Goal: Check status: Check status

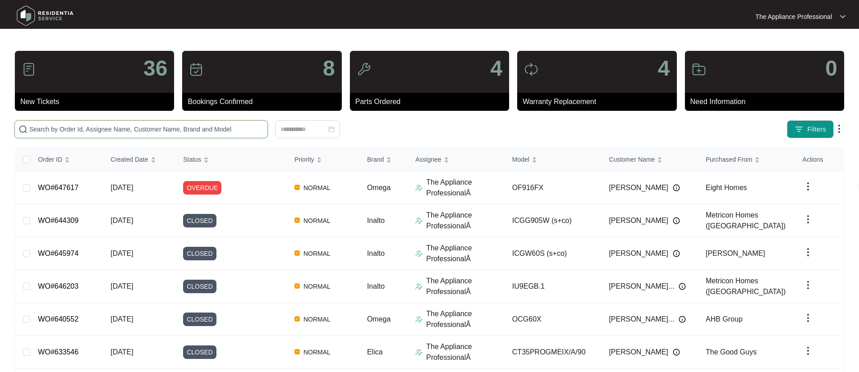
click at [60, 127] on input "text" at bounding box center [146, 129] width 234 height 10
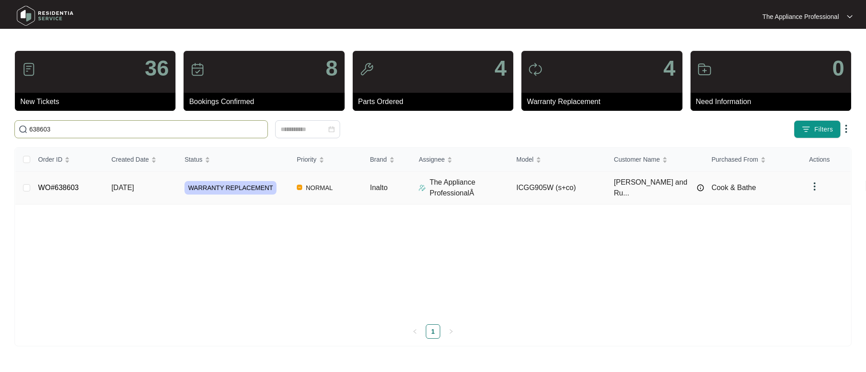
type input "638603"
click at [78, 182] on td "WO#638603" at bounding box center [67, 188] width 73 height 33
click at [78, 187] on link "WO#638603" at bounding box center [58, 188] width 41 height 8
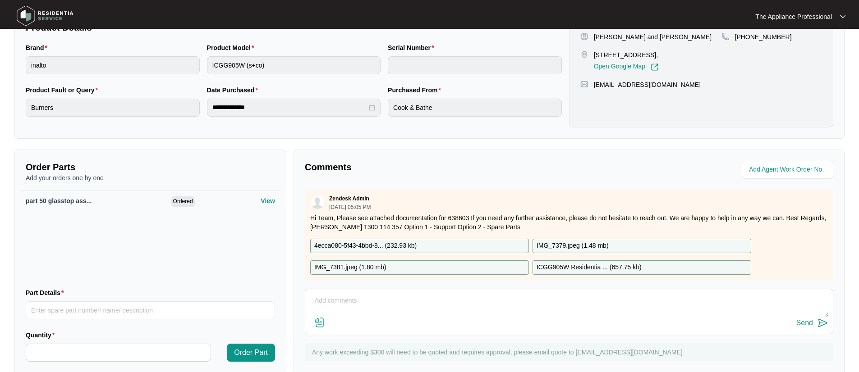
scroll to position [228, 0]
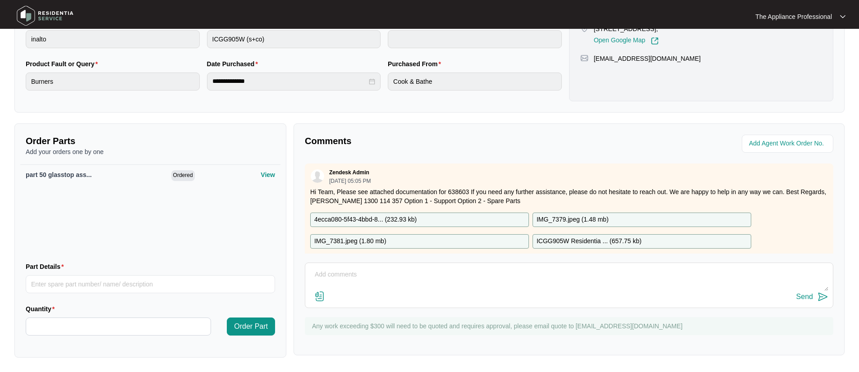
click at [315, 271] on textarea at bounding box center [569, 279] width 519 height 23
type textarea "Replaced the cooktop and tested ok."
click at [807, 295] on div "Send" at bounding box center [804, 297] width 17 height 8
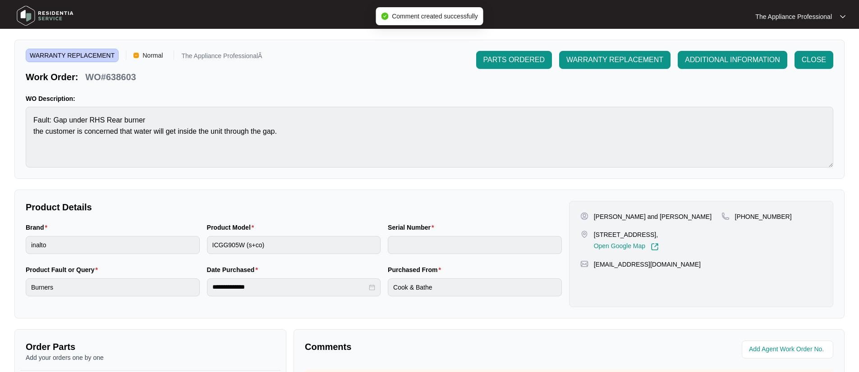
scroll to position [0, 0]
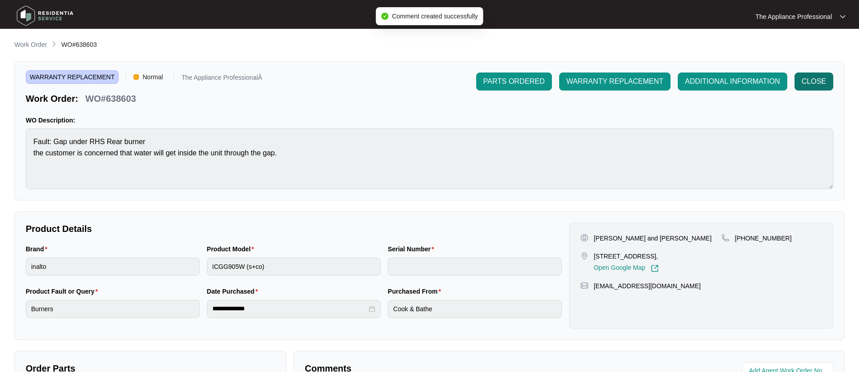
click at [827, 82] on button "CLOSE" at bounding box center [813, 82] width 39 height 18
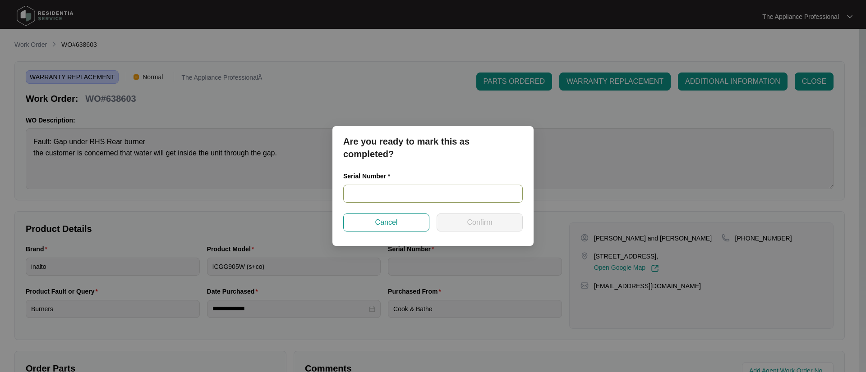
click at [450, 194] on input "text" at bounding box center [432, 194] width 179 height 18
type input "2507000054"
click at [505, 227] on button "Confirm" at bounding box center [479, 223] width 86 height 18
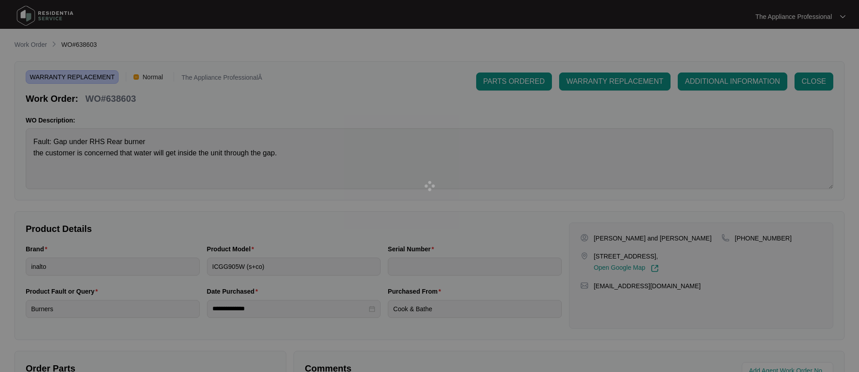
type input "2507000054"
